Goal: Check status: Check status

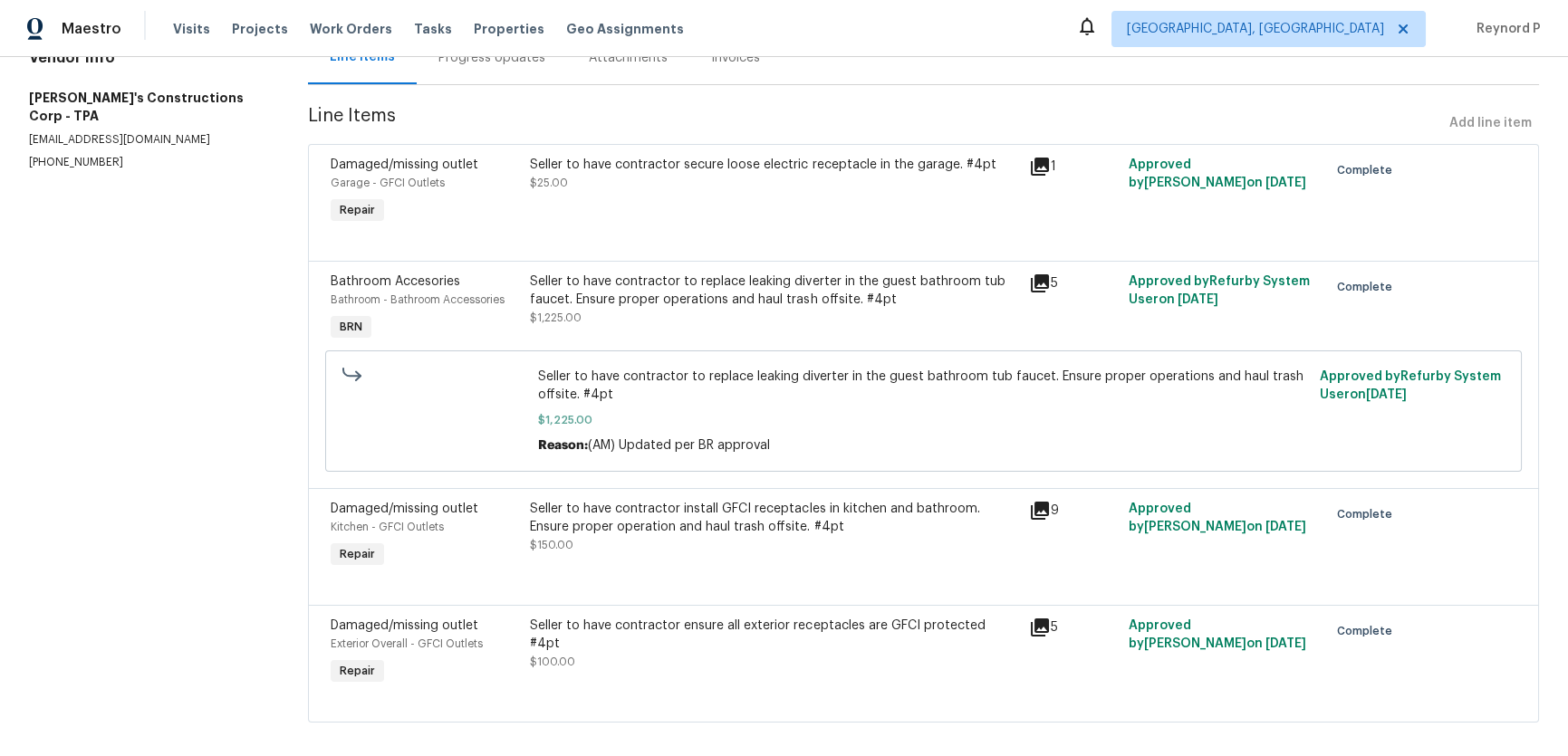
scroll to position [211, 0]
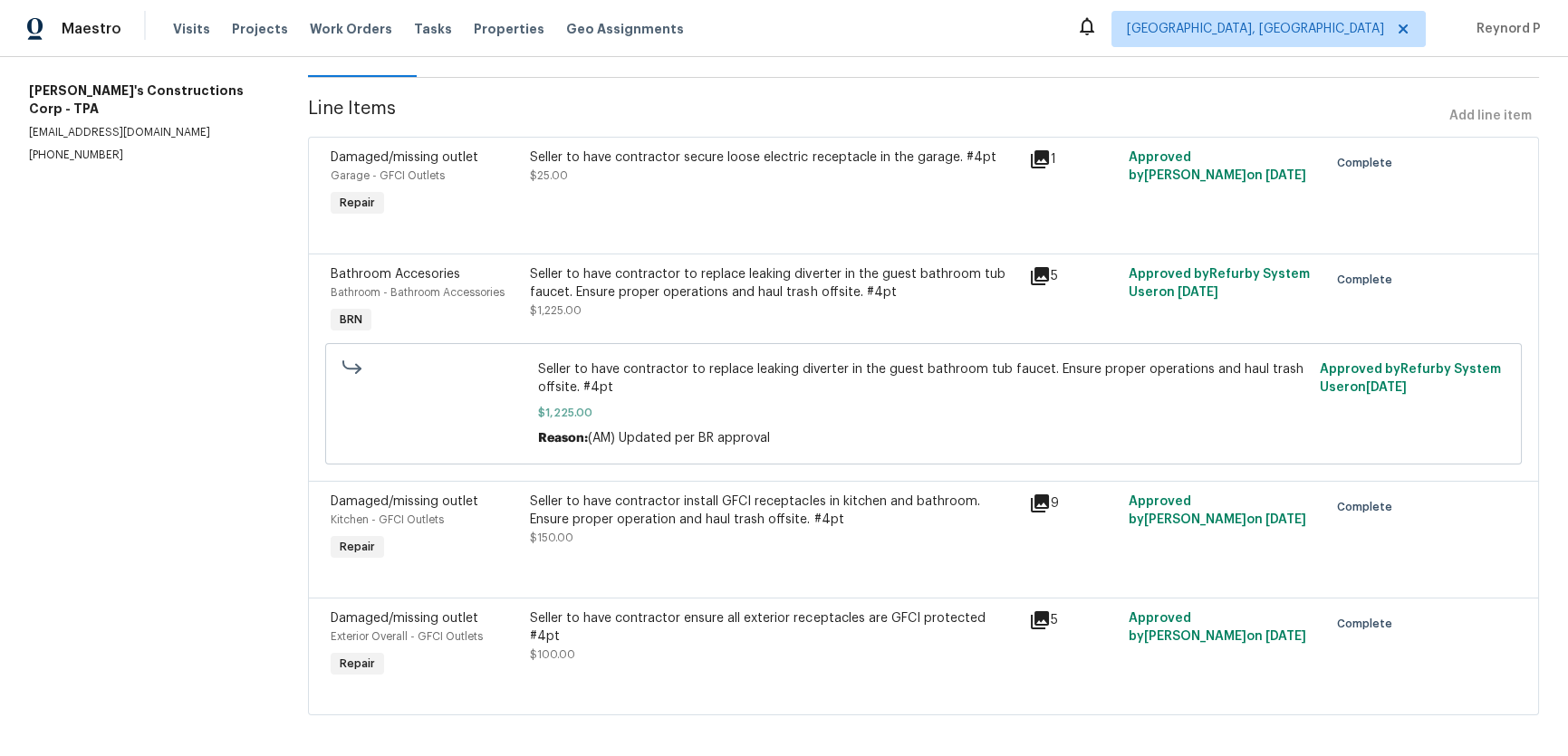
click at [839, 29] on div "Maestro Visits Projects Work Orders Tasks Properties Geo Assignments Albuquerqu…" at bounding box center [784, 28] width 1568 height 57
click at [1027, 12] on div "Maestro Visits Projects Work Orders Tasks Properties Geo Assignments Albuquerqu…" at bounding box center [784, 28] width 1568 height 57
click at [919, 20] on div "Maestro Visits Projects Work Orders Tasks Properties Geo Assignments Albuquerqu…" at bounding box center [784, 28] width 1568 height 57
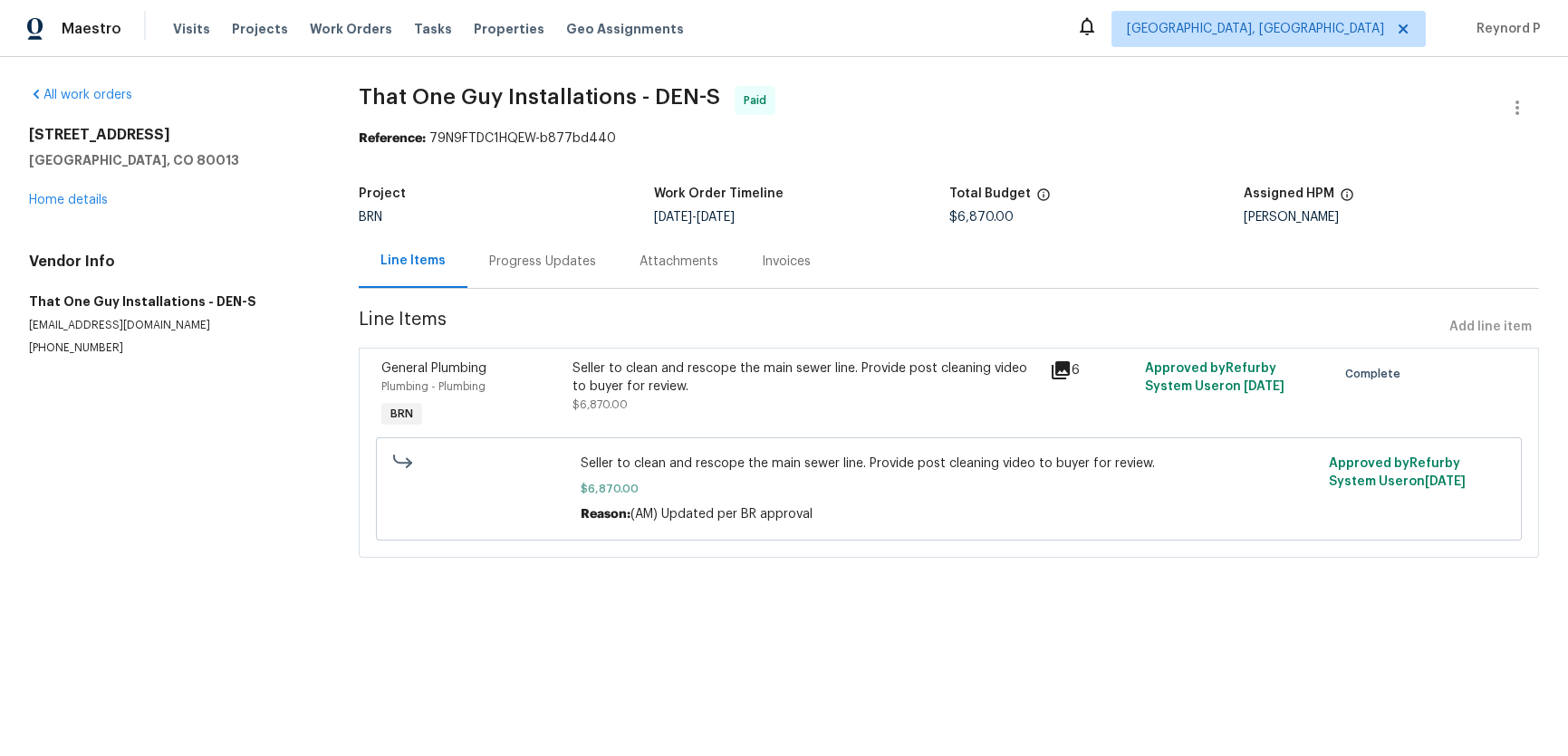
click at [542, 247] on div "Progress Updates" at bounding box center [542, 261] width 150 height 53
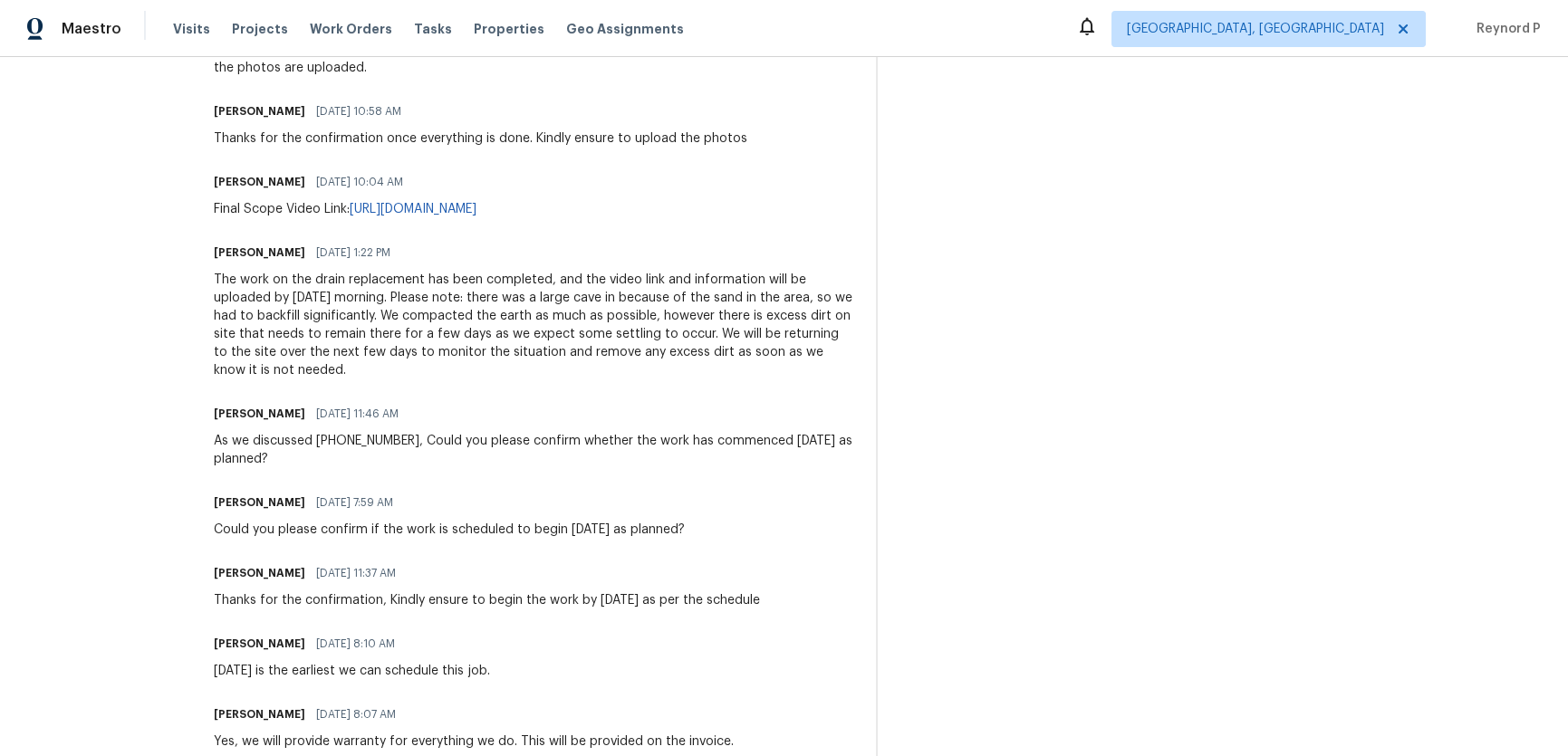
scroll to position [663, 0]
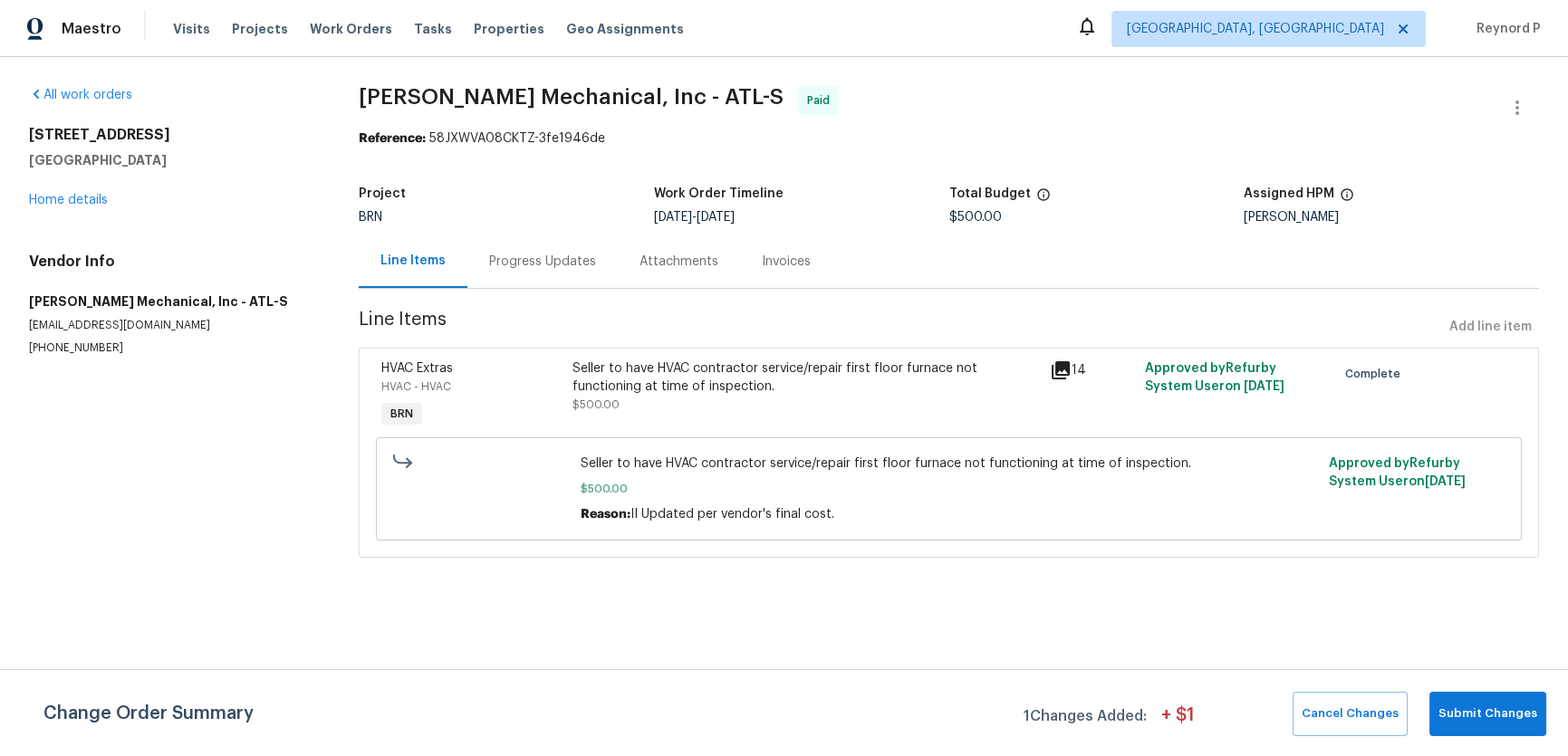
click at [551, 268] on div "Progress Updates" at bounding box center [543, 261] width 107 height 18
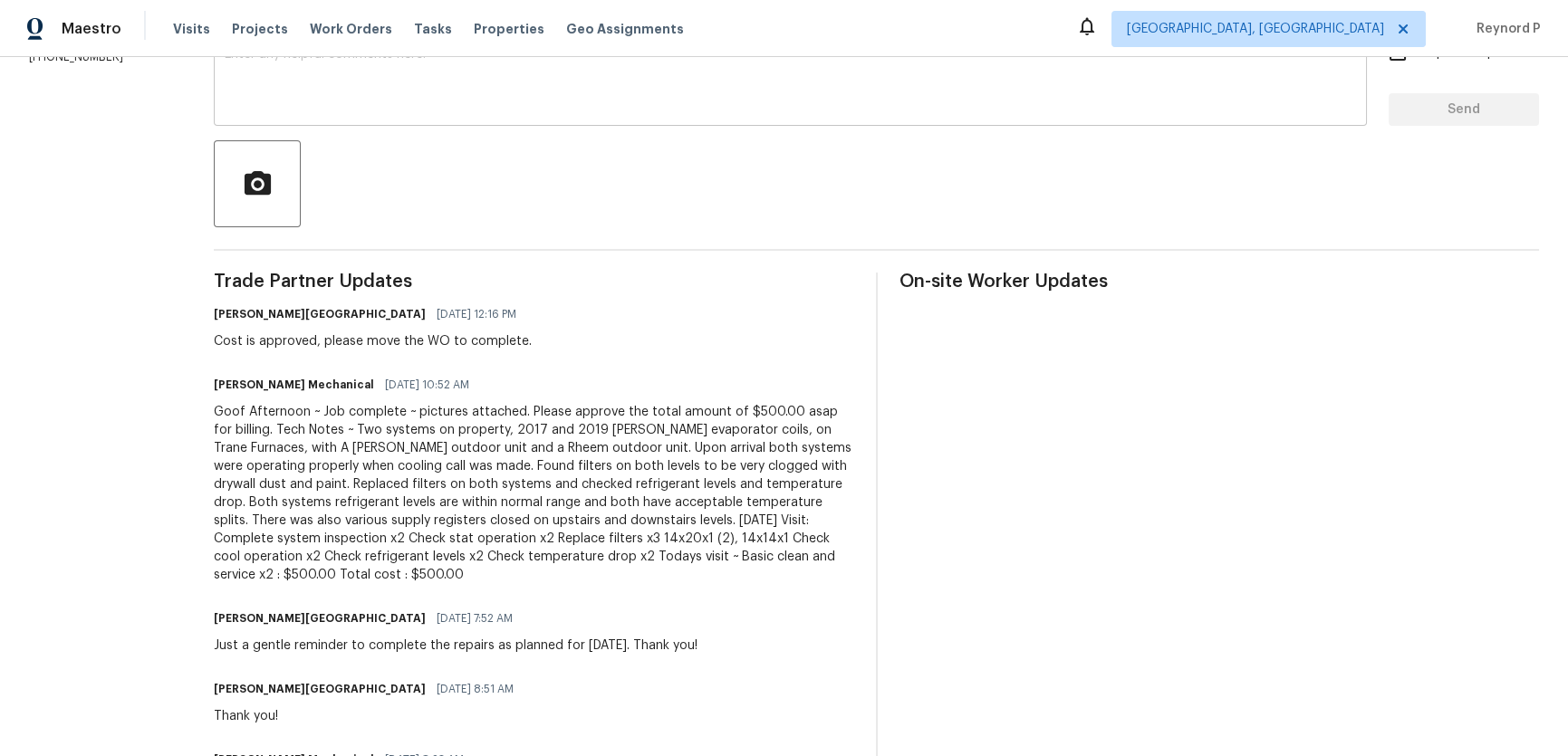
scroll to position [771, 0]
